Goal: Task Accomplishment & Management: Manage account settings

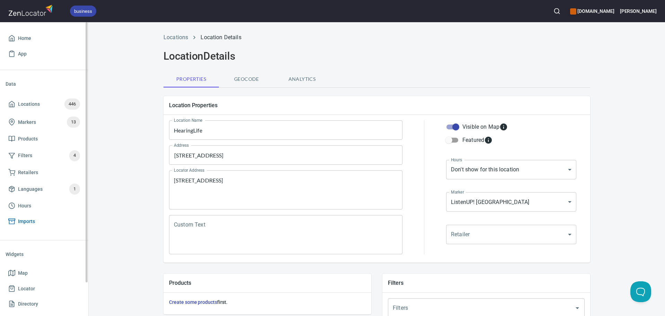
scroll to position [208, 0]
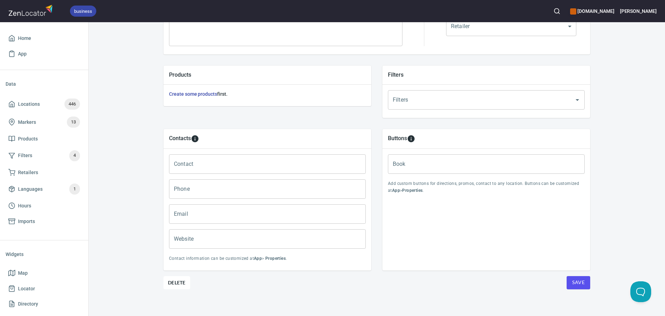
click at [194, 186] on input "Phone" at bounding box center [267, 188] width 197 height 19
paste input "[PHONE_NUMBER]"
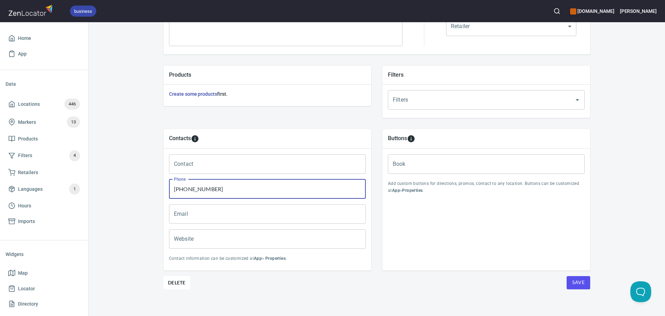
click at [186, 189] on input "[PHONE_NUMBER]" at bounding box center [267, 188] width 197 height 19
type input "[PHONE_NUMBER]"
click at [202, 242] on input "Website" at bounding box center [267, 238] width 197 height 19
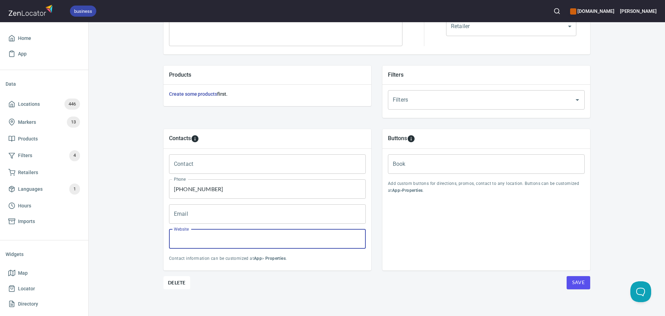
paste input "[URL][DOMAIN_NAME]"
type input "[URL][DOMAIN_NAME]"
click at [460, 292] on div "Location Properties Location Name HearingLife Location Name Address [STREET_ADD…" at bounding box center [377, 101] width 427 height 437
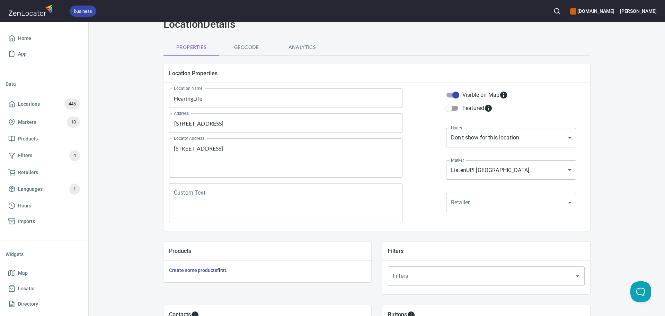
scroll to position [0, 0]
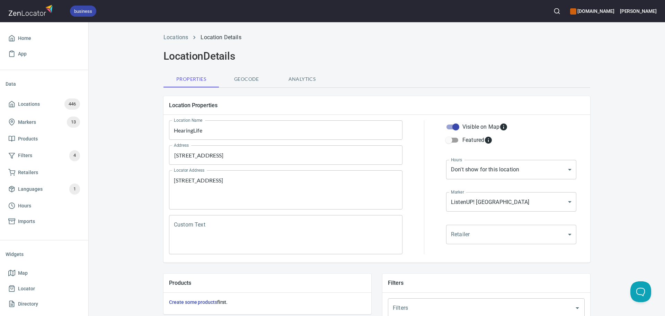
click at [477, 204] on body "business [DOMAIN_NAME] [PERSON_NAME] Home App Data Locations 446 Markers 13 Pro…" at bounding box center [332, 158] width 665 height 316
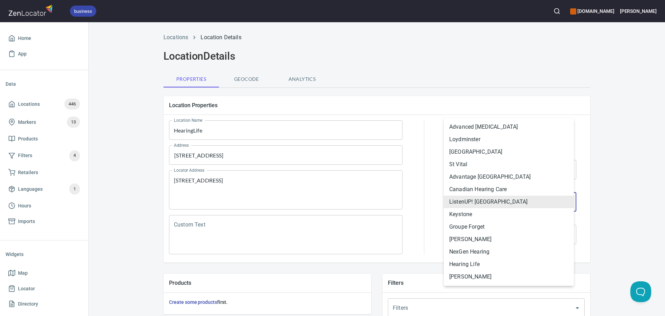
click at [476, 265] on li "Hearing Life" at bounding box center [509, 264] width 130 height 12
type input "mrk_kjdgsh89"
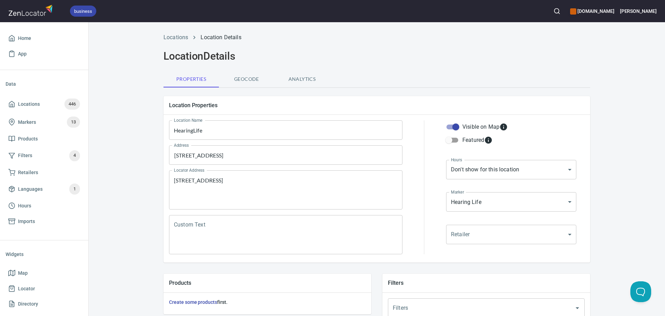
click at [620, 180] on div "Locations Location Details Location Details Properties Geocode Analytics Locati…" at bounding box center [377, 278] width 576 height 498
click at [534, 168] on body "business [DOMAIN_NAME] [PERSON_NAME] Home App Data Locations 446 Markers 13 Pro…" at bounding box center [332, 158] width 665 height 316
click at [512, 184] on li "Custom..." at bounding box center [509, 182] width 130 height 12
type input "CUSTOM_HOURS"
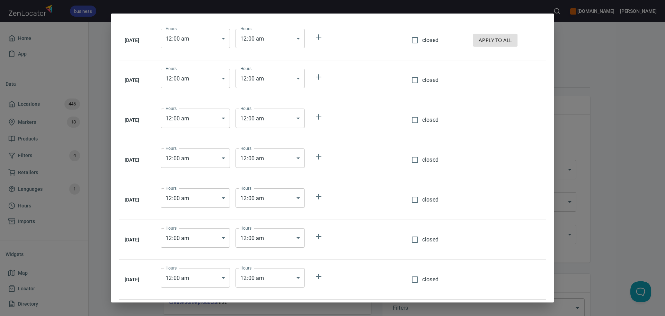
click at [199, 37] on body "business [DOMAIN_NAME] [PERSON_NAME] Home App Data Locations 446 Markers 13 Pro…" at bounding box center [332, 158] width 665 height 316
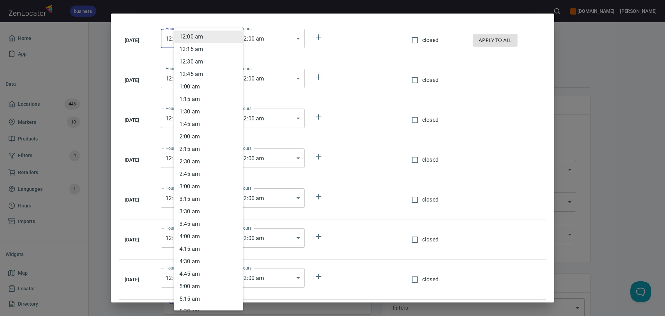
scroll to position [267, 0]
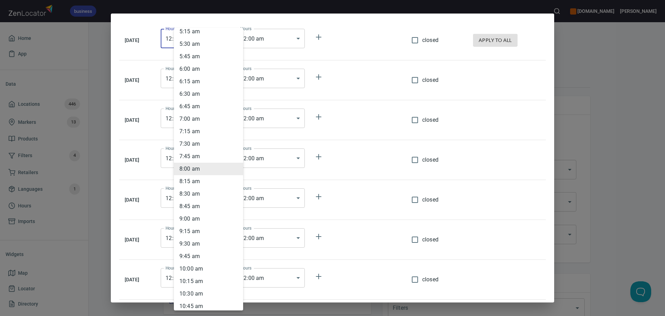
click at [203, 194] on li "8 : 30 am" at bounding box center [208, 193] width 69 height 12
type input "08:30"
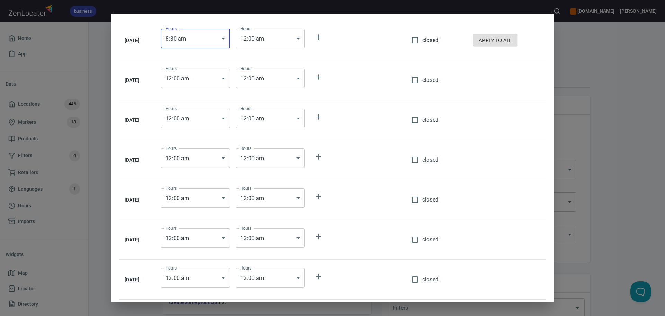
click at [272, 38] on body "business [DOMAIN_NAME] [PERSON_NAME] Home App Data Locations 446 Markers 13 Pro…" at bounding box center [332, 158] width 665 height 316
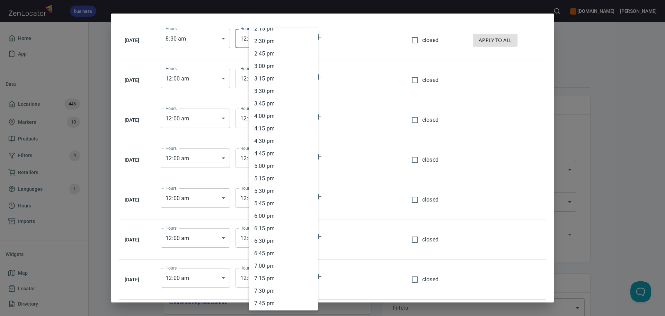
scroll to position [693, 0]
click at [265, 168] on li "4 : 30 pm" at bounding box center [283, 167] width 69 height 12
type input "16:30"
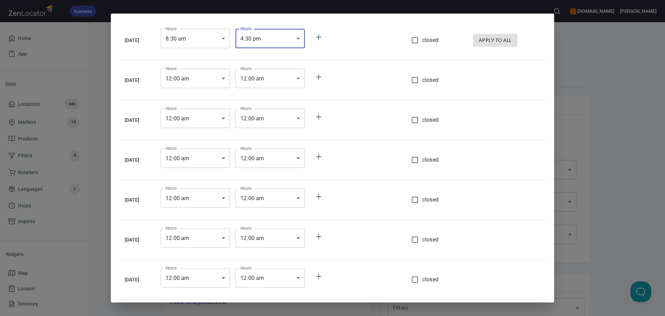
click at [505, 38] on span "apply to all" at bounding box center [495, 40] width 33 height 9
type input "08:30"
type input "16:30"
type input "08:30"
type input "16:30"
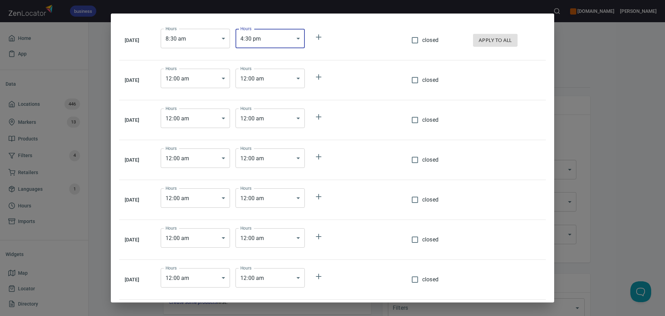
type input "08:30"
type input "16:30"
type input "08:30"
type input "16:30"
type input "08:30"
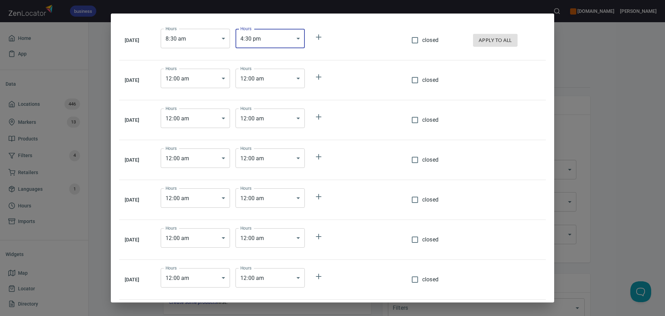
type input "16:30"
type input "08:30"
type input "16:30"
click at [421, 240] on input "closed" at bounding box center [415, 239] width 15 height 15
checkbox input "true"
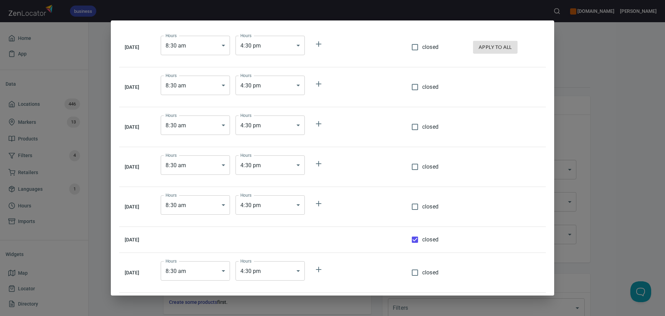
click at [420, 274] on input "closed" at bounding box center [415, 272] width 15 height 15
checkbox input "true"
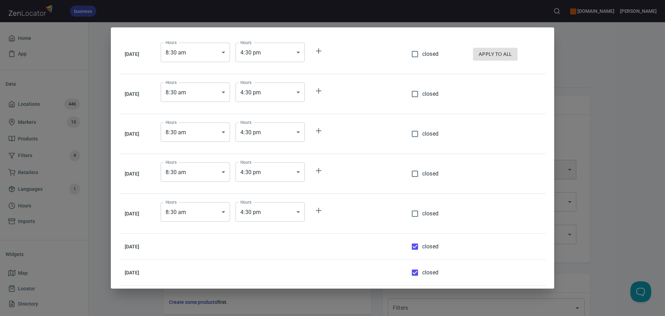
click at [600, 87] on div "[DATE] Hours 8 : 30 am 08:30 Hours Hours 4 : 30 pm 16:30 Hours closed apply to …" at bounding box center [332, 158] width 665 height 316
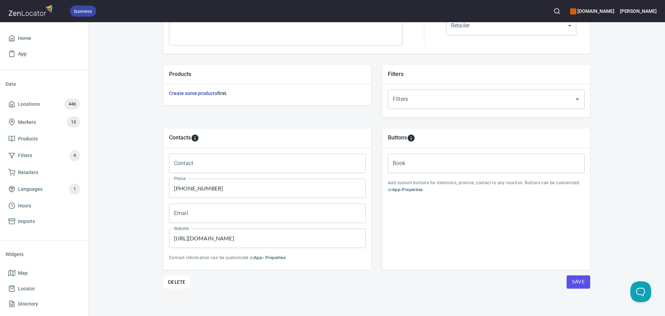
scroll to position [212, 0]
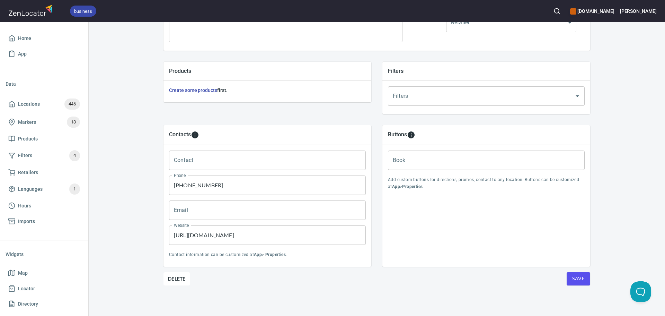
click at [579, 274] on span "Save" at bounding box center [578, 278] width 12 height 9
